Goal: Find specific page/section: Find specific page/section

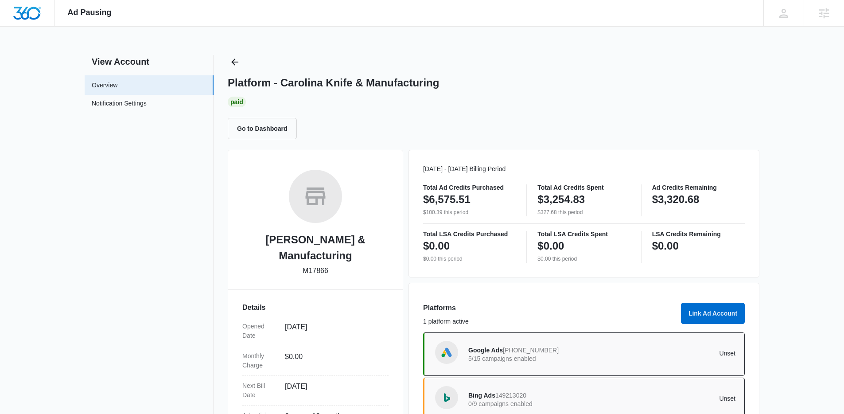
click at [237, 57] on icon "Back" at bounding box center [234, 62] width 11 height 11
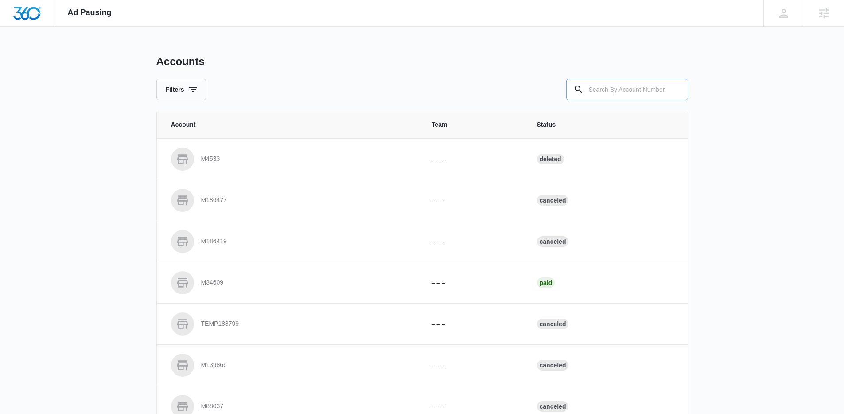
drag, startPoint x: 545, startPoint y: 84, endPoint x: 616, endPoint y: 93, distance: 71.4
click at [548, 85] on div "Filters" at bounding box center [422, 89] width 532 height 21
drag, startPoint x: 618, startPoint y: 92, endPoint x: 566, endPoint y: 93, distance: 51.8
click at [613, 92] on input "text" at bounding box center [627, 89] width 122 height 21
paste input "M31118"
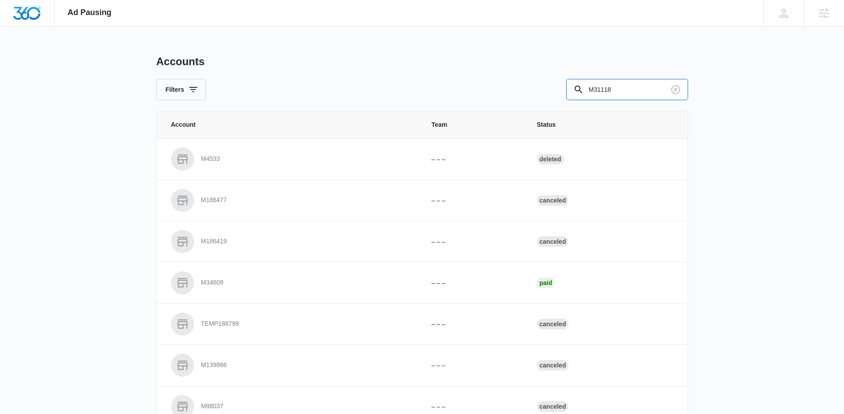
type input "M31118"
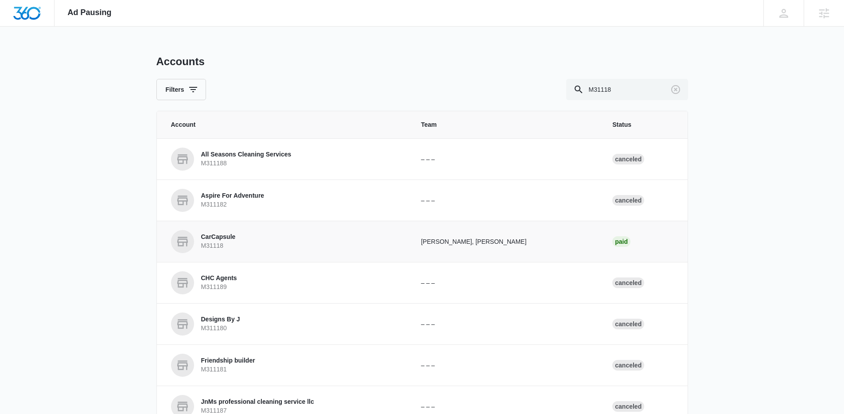
click at [232, 233] on p "CarCapsule" at bounding box center [218, 237] width 35 height 9
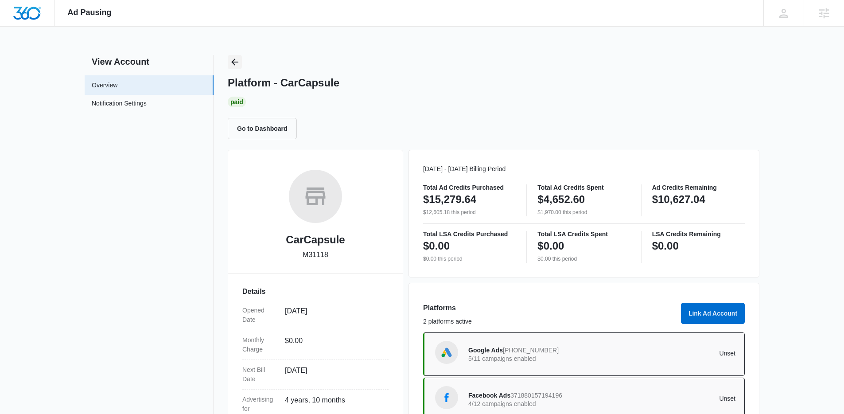
click at [237, 64] on icon "Back" at bounding box center [234, 62] width 11 height 11
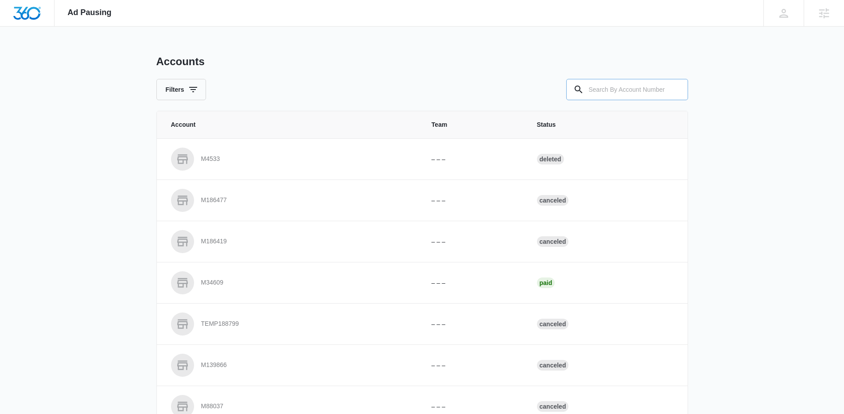
click at [630, 89] on input "text" at bounding box center [627, 89] width 122 height 21
paste input "M337180"
type input "M337180"
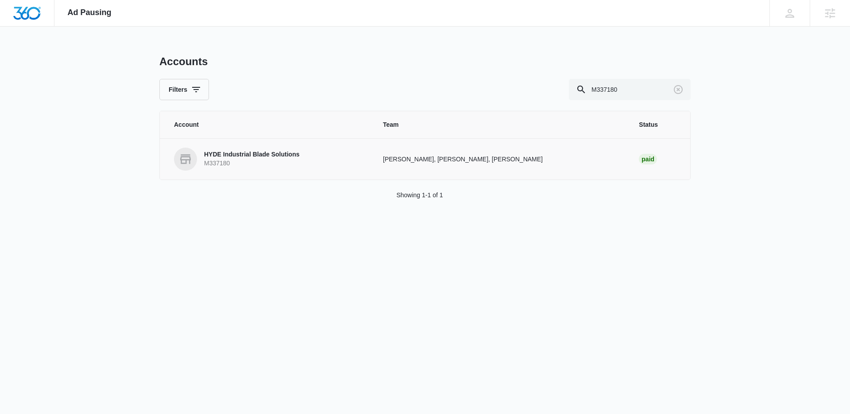
click at [341, 160] on link "HYDE Industrial Blade Solutions M337180" at bounding box center [268, 158] width 188 height 23
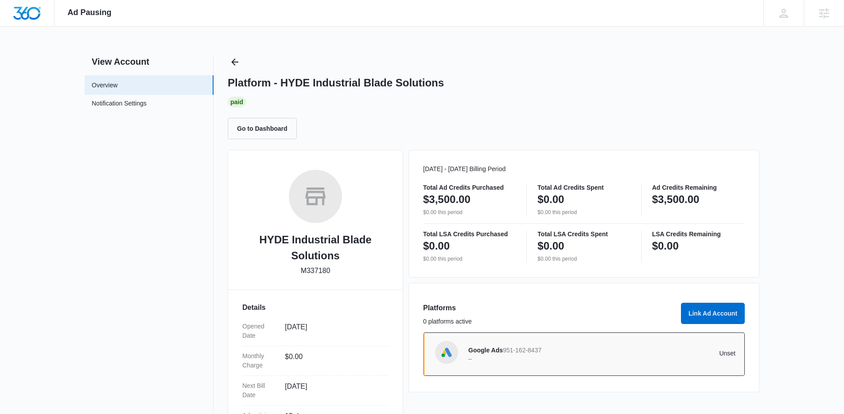
click at [242, 65] on div "Platform - HYDE Industrial Blade Solutions Paid Go to Dashboard" at bounding box center [494, 97] width 532 height 84
click at [237, 63] on icon "Back" at bounding box center [234, 62] width 11 height 11
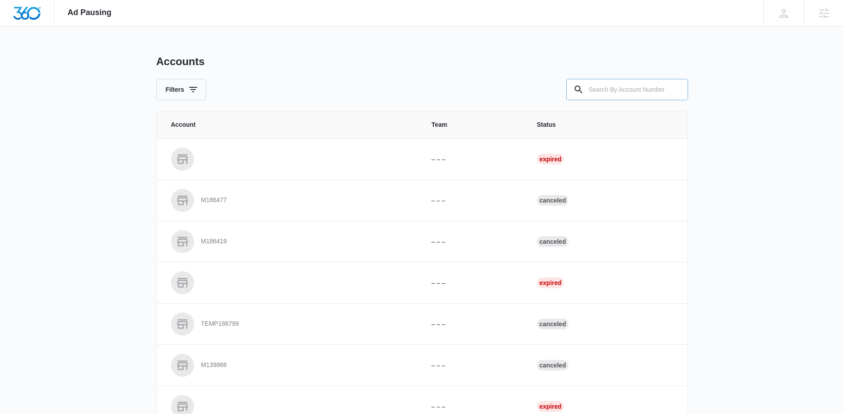
drag, startPoint x: 634, startPoint y: 77, endPoint x: 629, endPoint y: 81, distance: 6.9
click at [632, 79] on div "Accounts Filters" at bounding box center [422, 77] width 532 height 45
click at [626, 85] on input "text" at bounding box center [627, 89] width 122 height 21
paste input "M312845"
type input "M312845"
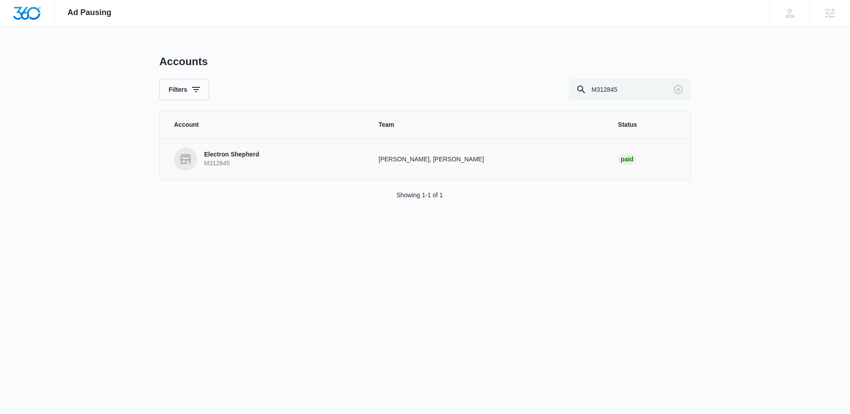
click at [241, 160] on p "M312845" at bounding box center [231, 163] width 55 height 9
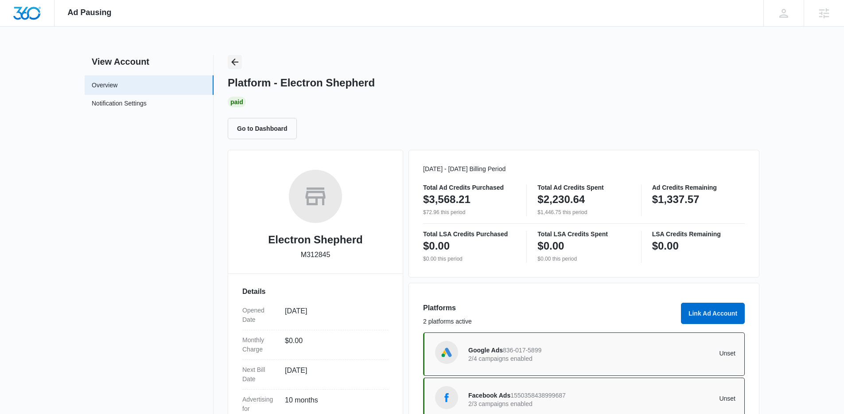
click at [236, 60] on icon "Back" at bounding box center [234, 62] width 11 height 11
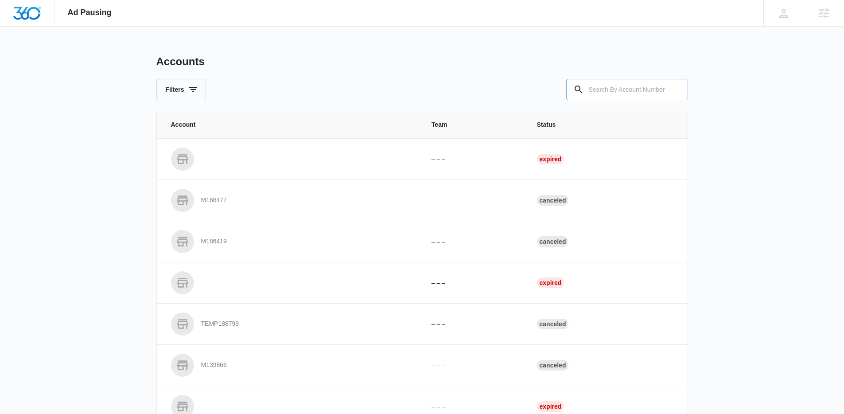
drag, startPoint x: 648, startPoint y: 81, endPoint x: 616, endPoint y: 79, distance: 32.0
click at [644, 81] on input "text" at bounding box center [627, 89] width 122 height 21
paste input "M326919"
type input "M326919"
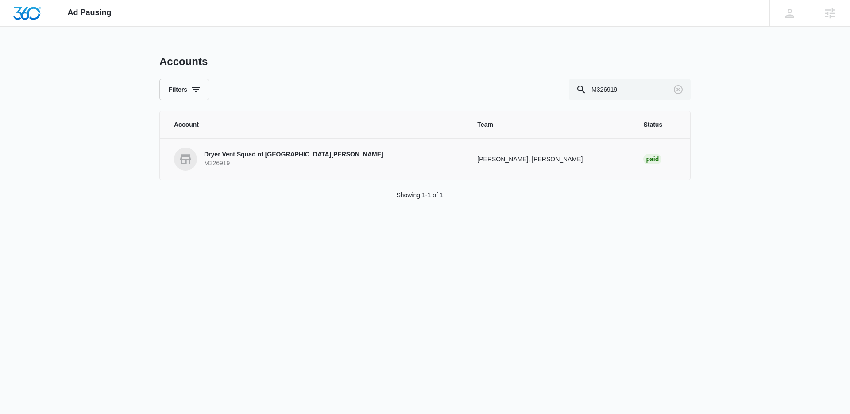
click at [239, 156] on p "Dryer Vent Squad of [GEOGRAPHIC_DATA][PERSON_NAME]" at bounding box center [293, 154] width 179 height 9
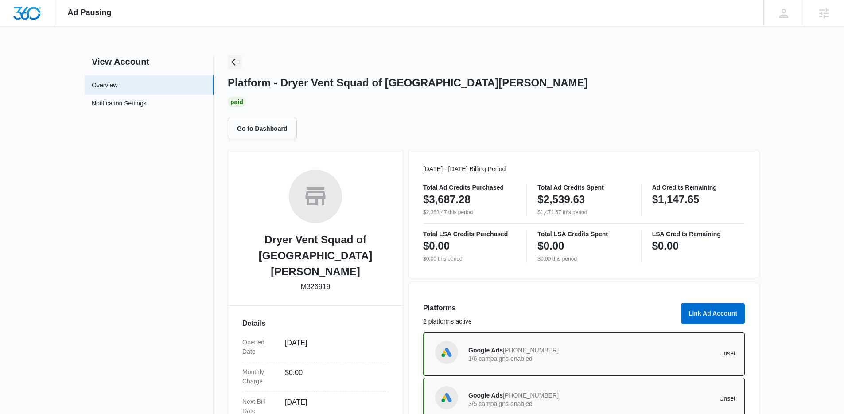
click at [235, 62] on icon "Back" at bounding box center [234, 61] width 7 height 7
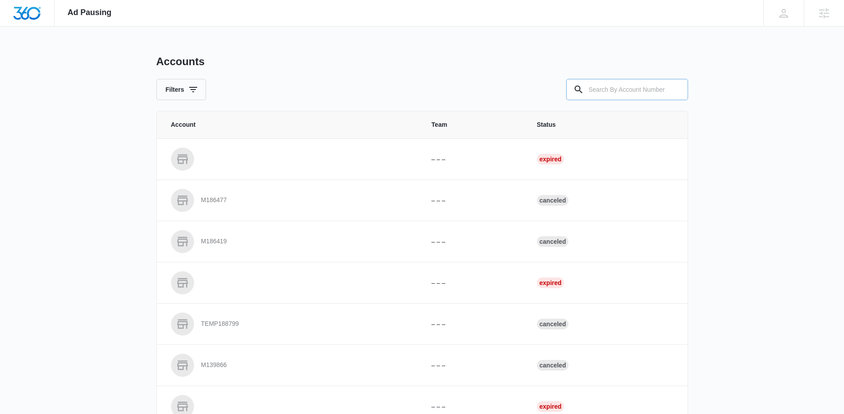
drag, startPoint x: 681, startPoint y: 81, endPoint x: 659, endPoint y: 83, distance: 22.2
click at [681, 81] on div at bounding box center [675, 89] width 14 height 21
drag, startPoint x: 652, startPoint y: 87, endPoint x: 600, endPoint y: 84, distance: 52.3
click at [633, 87] on input "text" at bounding box center [627, 89] width 122 height 21
paste input "M334776"
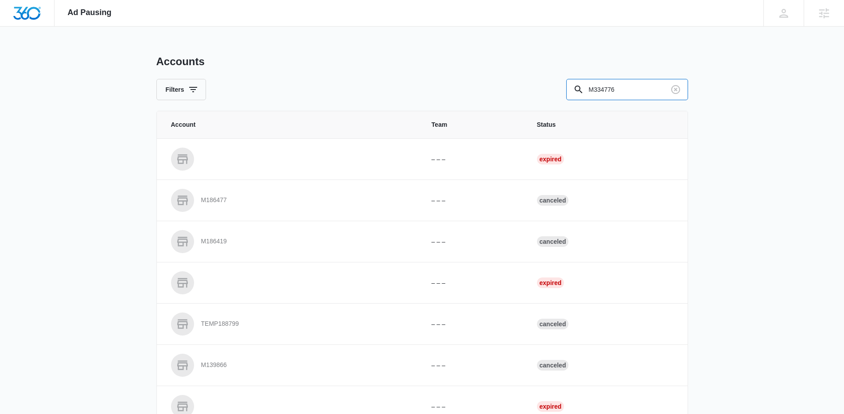
type input "M334776"
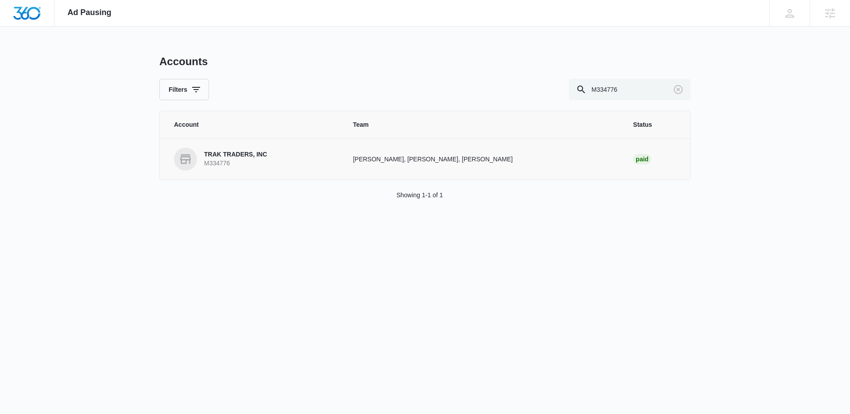
click at [262, 169] on link "TRAK TRADERS, INC M334776" at bounding box center [253, 158] width 158 height 23
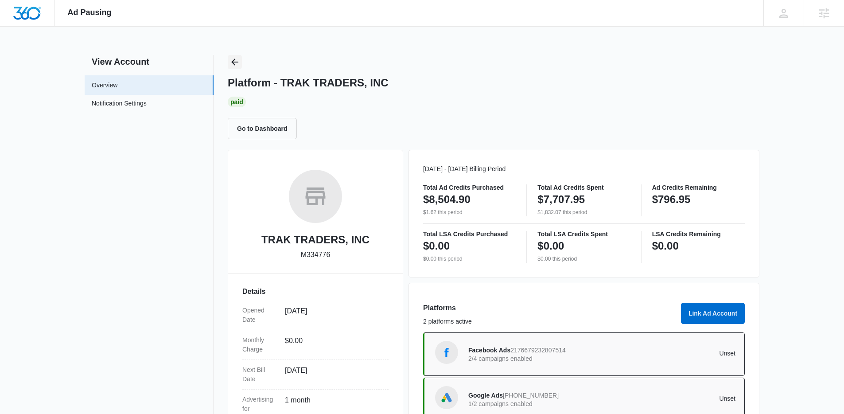
click at [240, 63] on icon "Back" at bounding box center [234, 62] width 11 height 11
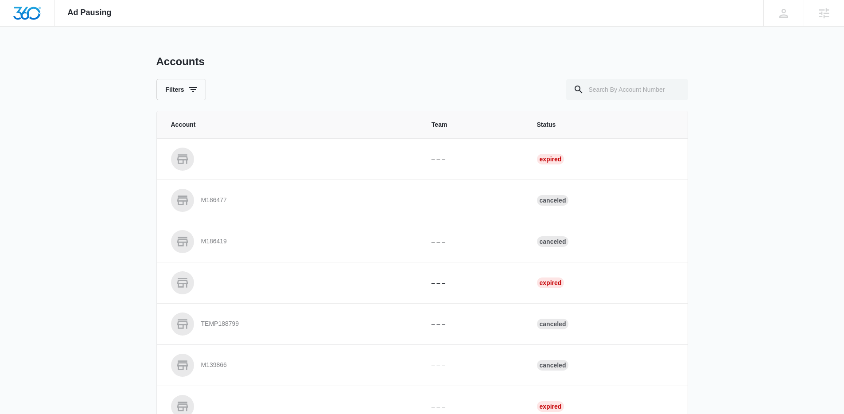
click at [625, 76] on div "Accounts Filters" at bounding box center [422, 77] width 532 height 45
drag, startPoint x: 624, startPoint y: 93, endPoint x: 525, endPoint y: 89, distance: 98.4
click at [599, 90] on input "text" at bounding box center [627, 89] width 122 height 21
paste input "M333328"
type input "M333328"
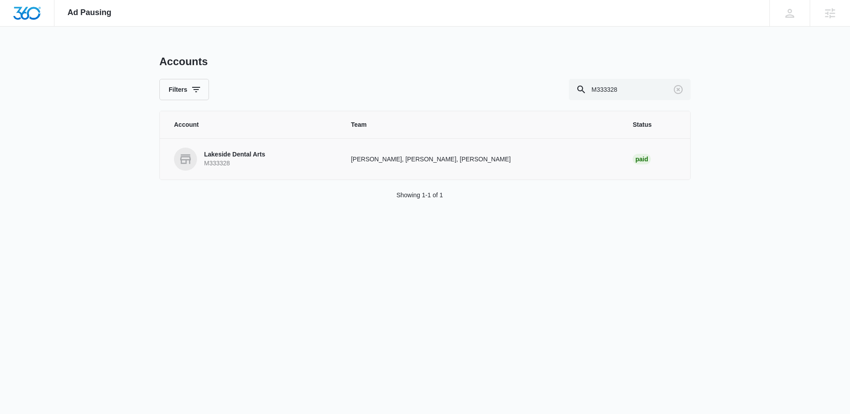
click at [206, 173] on td "Lakeside Dental Arts M333328" at bounding box center [250, 158] width 181 height 41
click at [226, 152] on p "Lakeside Dental Arts" at bounding box center [234, 154] width 61 height 9
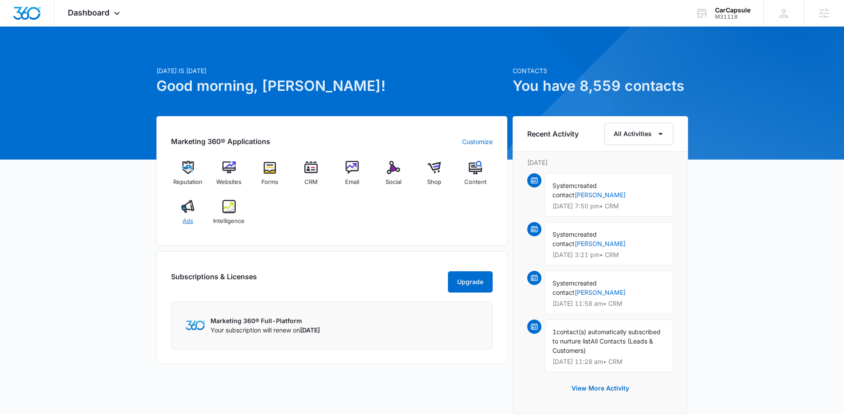
click at [185, 211] on img at bounding box center [187, 206] width 13 height 13
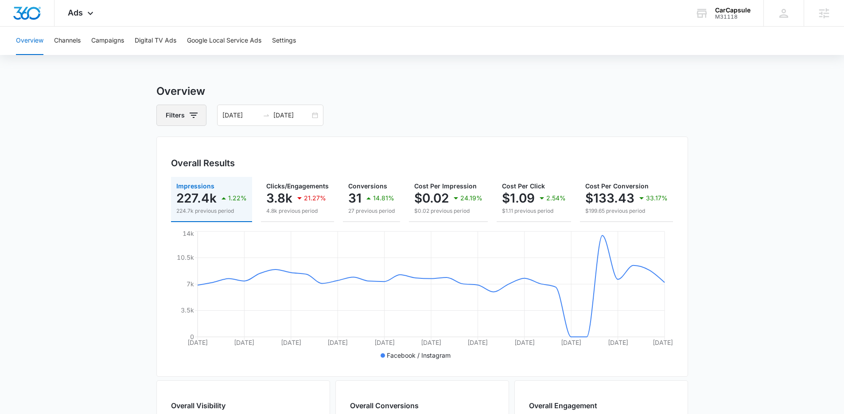
click at [194, 116] on icon "button" at bounding box center [193, 115] width 11 height 11
click at [229, 145] on div "Channel 1" at bounding box center [218, 147] width 102 height 14
click at [263, 147] on icon "Show Channel filters" at bounding box center [262, 147] width 2 height 4
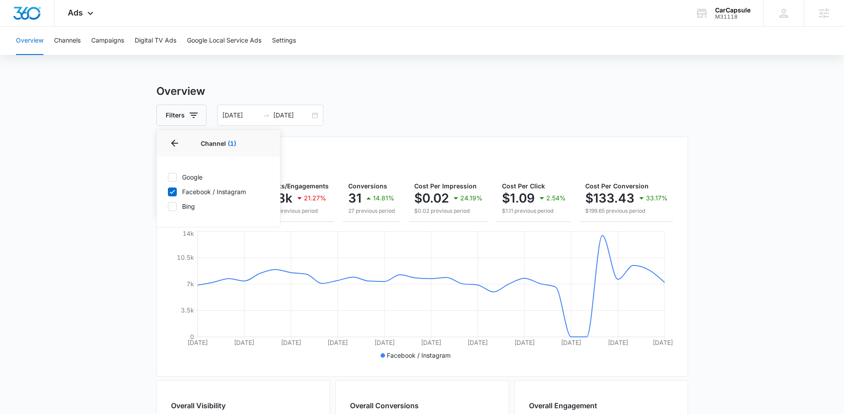
click at [178, 192] on label "Facebook / Instagram" at bounding box center [218, 191] width 102 height 9
click at [168, 192] on input "Facebook / Instagram" at bounding box center [167, 191] width 0 height 0
checkbox input "false"
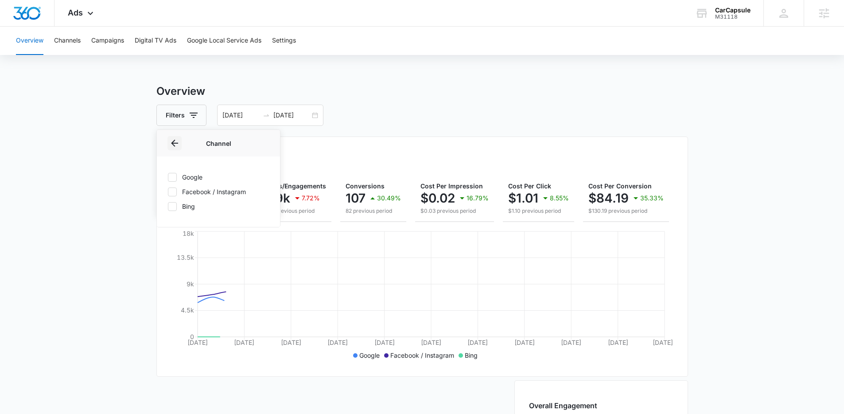
click at [180, 144] on button "Back" at bounding box center [174, 143] width 14 height 14
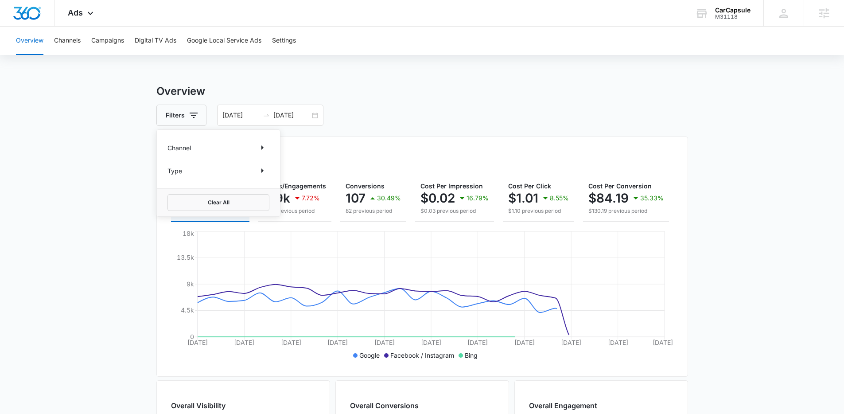
click at [428, 113] on div "Filters Channel Type Clear All 08/11/2025 09/10/2025" at bounding box center [422, 115] width 532 height 21
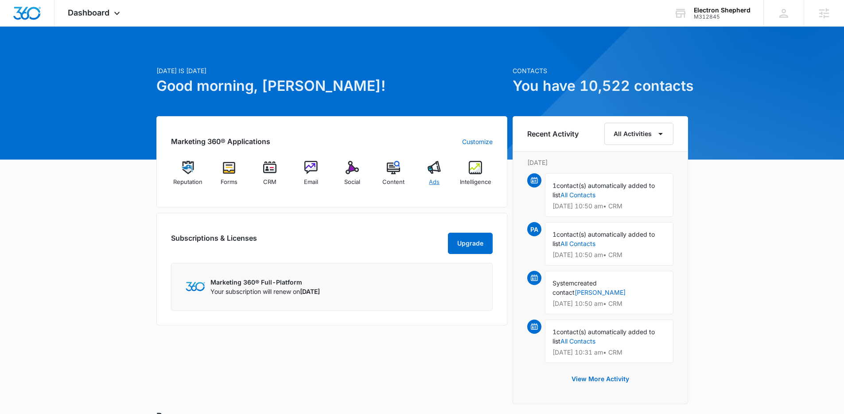
click at [438, 170] on img at bounding box center [433, 167] width 13 height 13
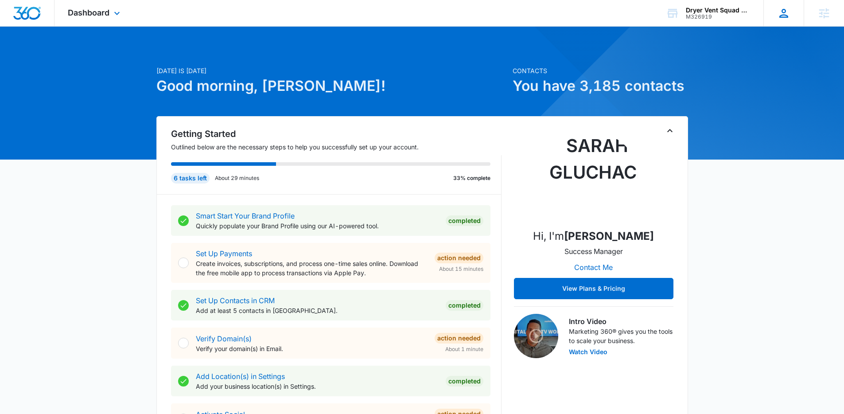
click at [781, 16] on icon at bounding box center [783, 13] width 13 height 13
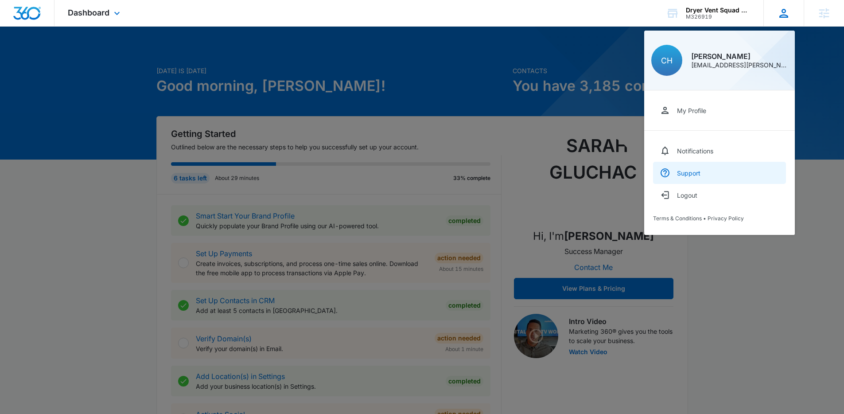
click at [705, 177] on link "Support" at bounding box center [719, 173] width 133 height 22
